Goal: Task Accomplishment & Management: Use online tool/utility

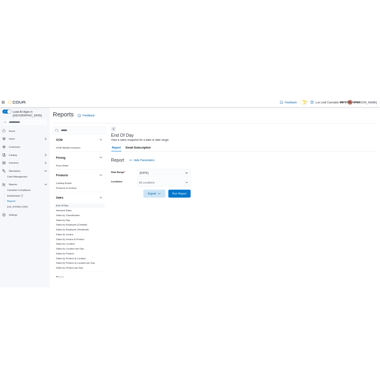
scroll to position [362, 0]
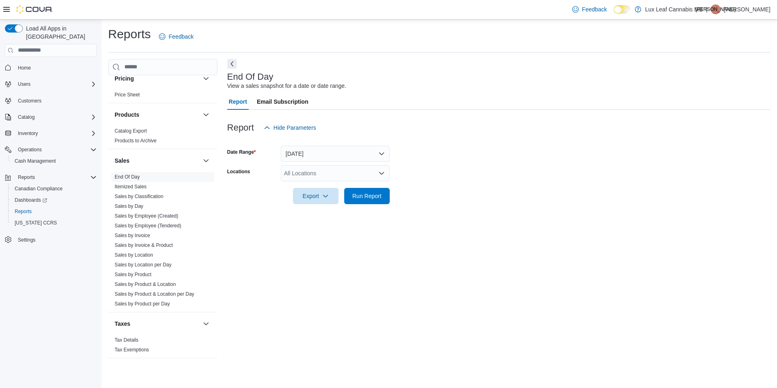
drag, startPoint x: 132, startPoint y: 207, endPoint x: 268, endPoint y: 215, distance: 136.8
click at [132, 207] on link "Sales by Day" at bounding box center [129, 206] width 29 height 6
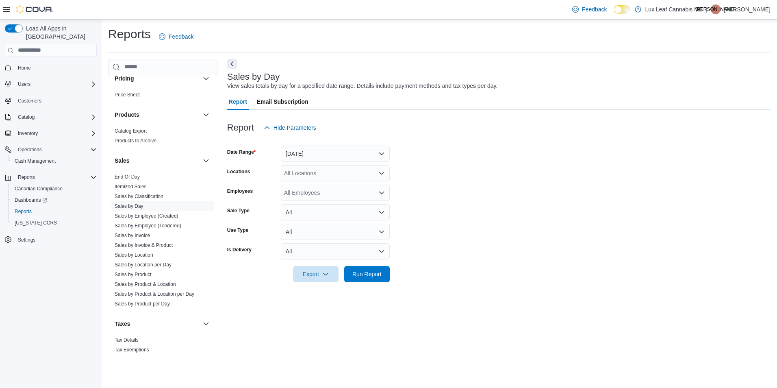
click at [307, 172] on div "All Locations" at bounding box center [335, 173] width 109 height 16
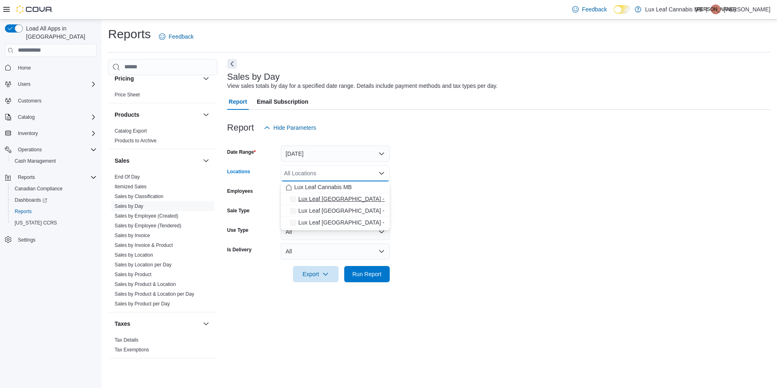
click at [343, 195] on span "Lux Leaf [GEOGRAPHIC_DATA] - [GEOGRAPHIC_DATA]" at bounding box center [371, 199] width 147 height 8
drag, startPoint x: 503, startPoint y: 124, endPoint x: 447, endPoint y: 185, distance: 83.2
click at [503, 124] on div "Report Hide Parameters" at bounding box center [499, 128] width 544 height 16
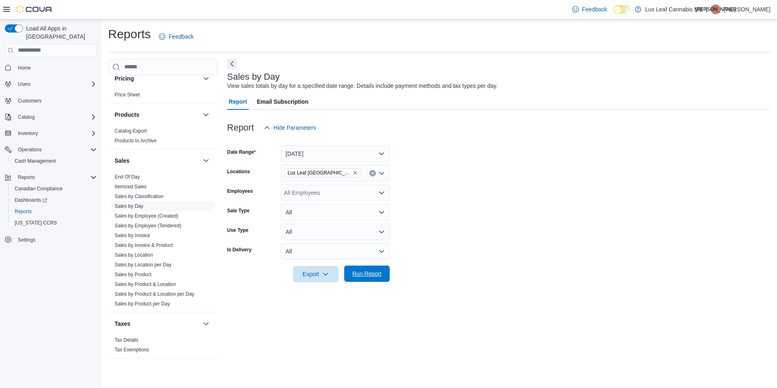
click at [363, 277] on span "Run Report" at bounding box center [367, 274] width 29 height 8
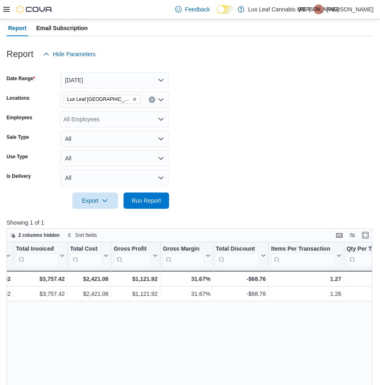
scroll to position [68, 0]
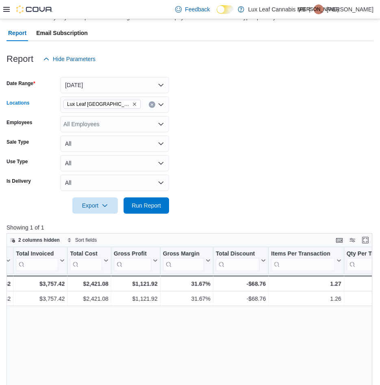
click at [137, 107] on span "Lux Leaf [GEOGRAPHIC_DATA] - [GEOGRAPHIC_DATA]" at bounding box center [102, 104] width 70 height 8
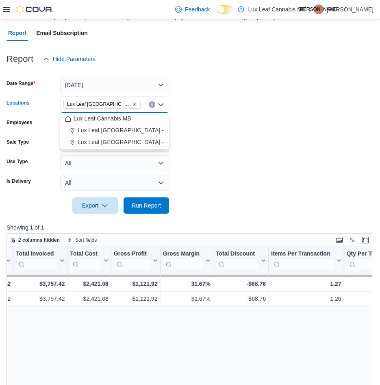
click at [133, 106] on icon "Remove Lux Leaf Winnipeg - Bridgewater from selection in this group" at bounding box center [134, 104] width 5 height 5
click at [136, 157] on span "Lux Leaf [GEOGRAPHIC_DATA] - [GEOGRAPHIC_DATA][PERSON_NAME]" at bounding box center [175, 154] width 194 height 8
click at [152, 203] on span "Run Report" at bounding box center [146, 205] width 29 height 8
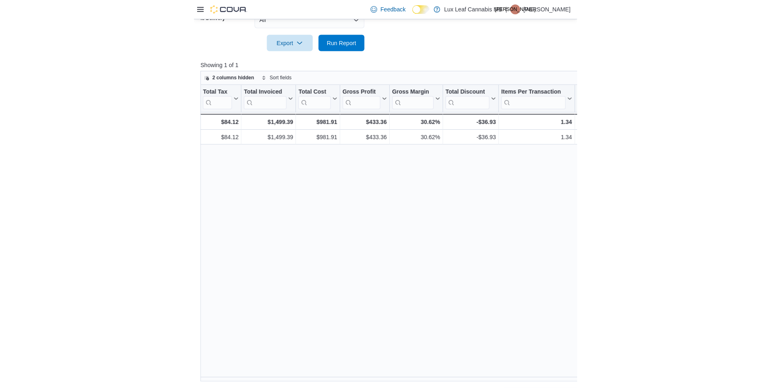
scroll to position [231, 0]
